Goal: Task Accomplishment & Management: Use online tool/utility

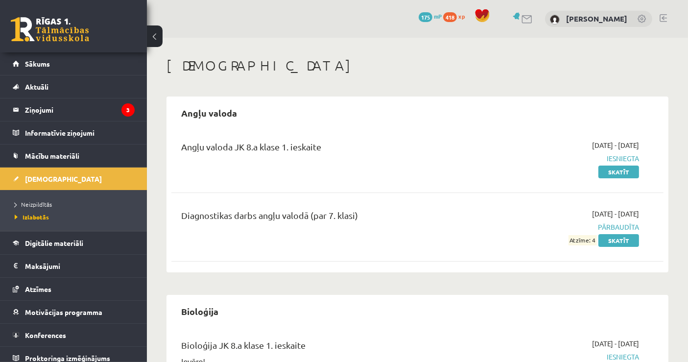
click at [629, 168] on link "Skatīt" at bounding box center [619, 172] width 41 height 13
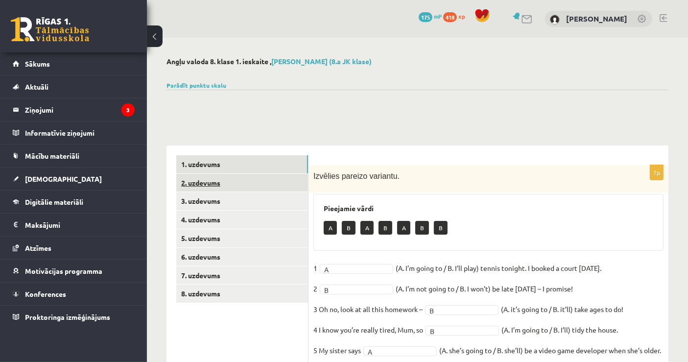
click at [194, 185] on link "2. uzdevums" at bounding box center [242, 183] width 132 height 18
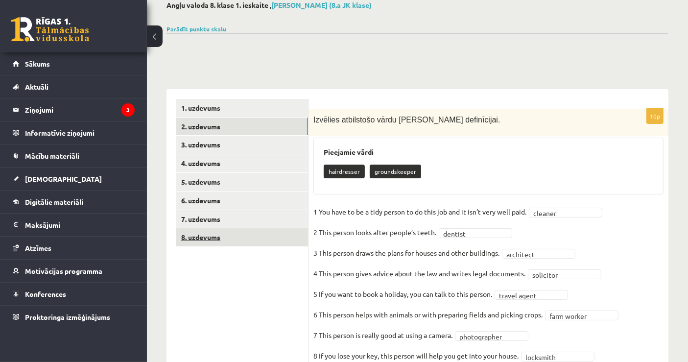
scroll to position [54, 0]
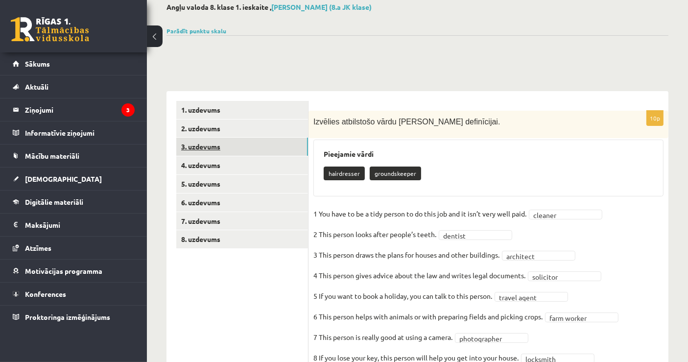
click at [207, 147] on link "3. uzdevums" at bounding box center [242, 147] width 132 height 18
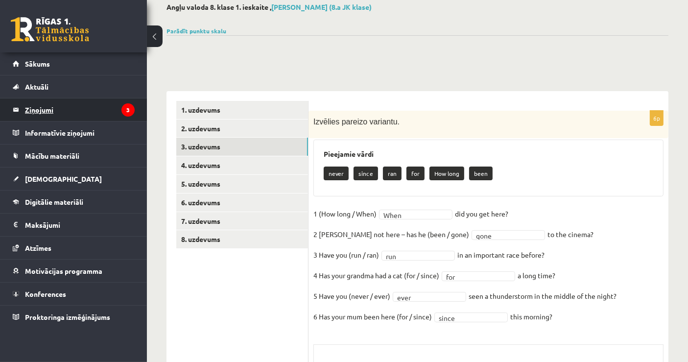
click at [79, 109] on legend "Ziņojumi 3" at bounding box center [80, 109] width 110 height 23
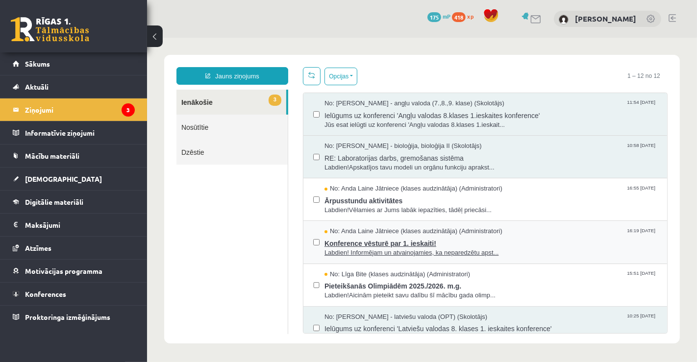
click at [392, 248] on span "Labdien! Informējam un atvainojamies, ka neparedzētu apst..." at bounding box center [490, 252] width 333 height 9
